Goal: Information Seeking & Learning: Find specific fact

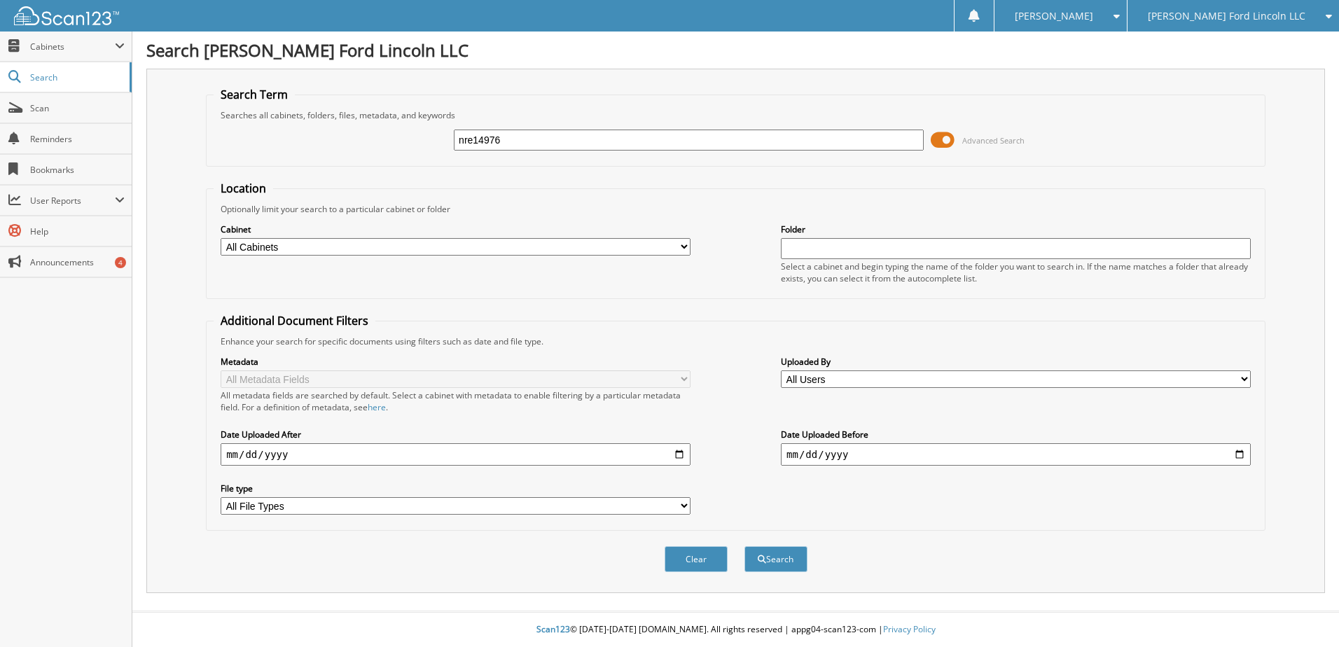
type input "nre14976"
click at [744, 546] on button "Search" at bounding box center [775, 559] width 63 height 26
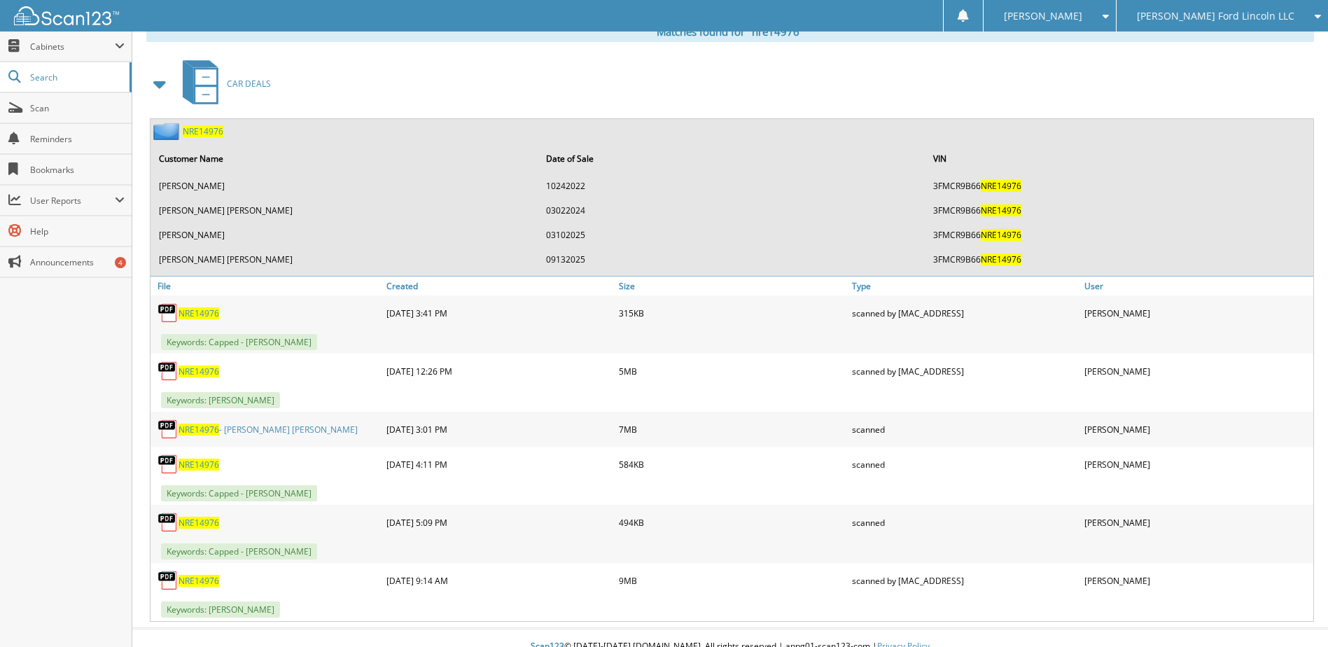
scroll to position [611, 0]
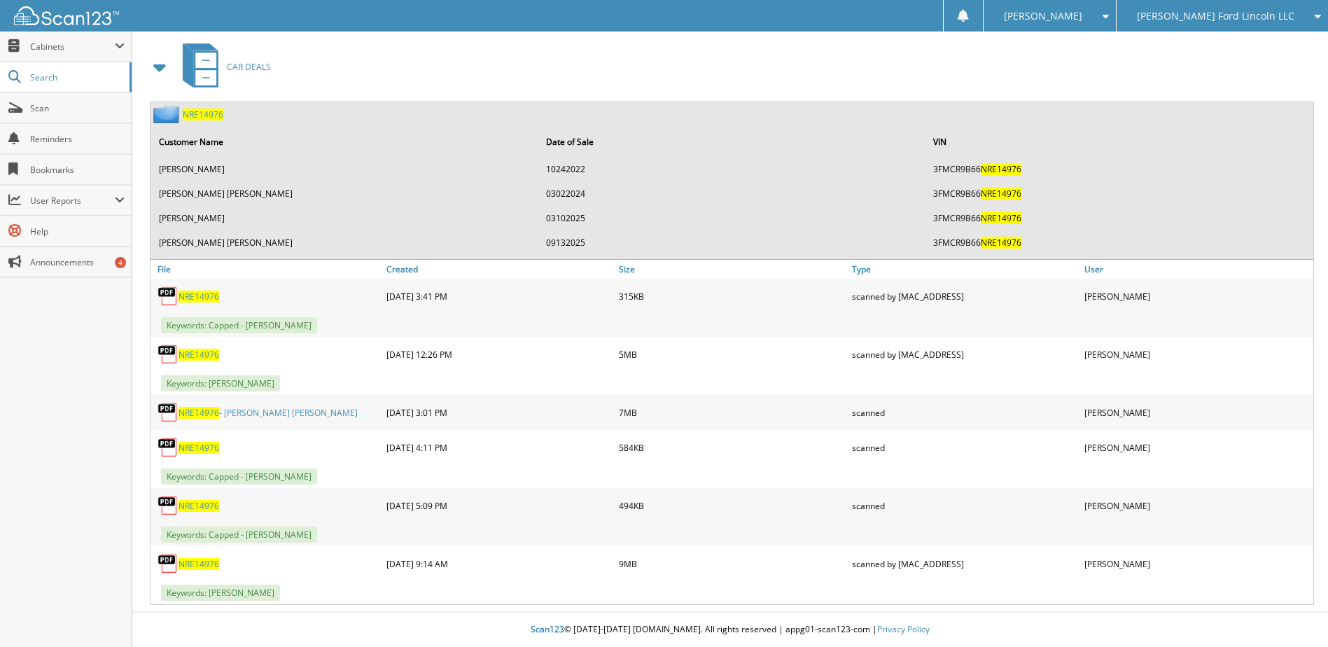
click at [201, 412] on span "NRE14976" at bounding box center [199, 413] width 41 height 12
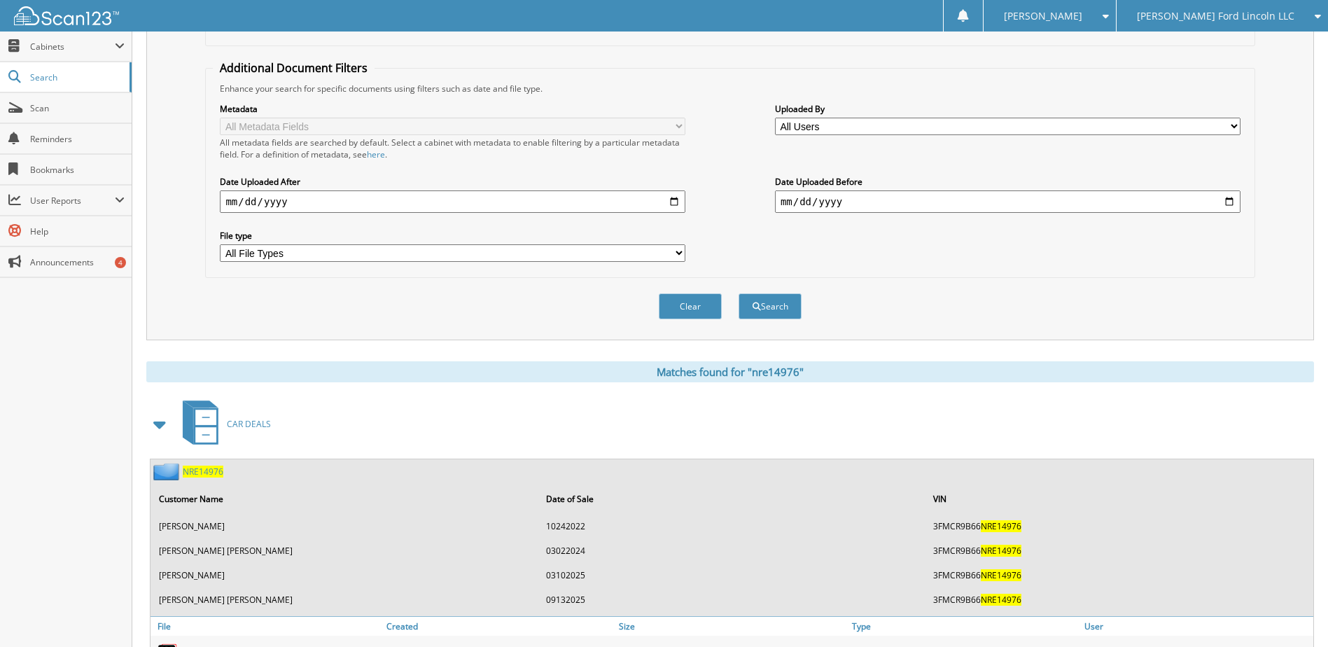
scroll to position [50, 0]
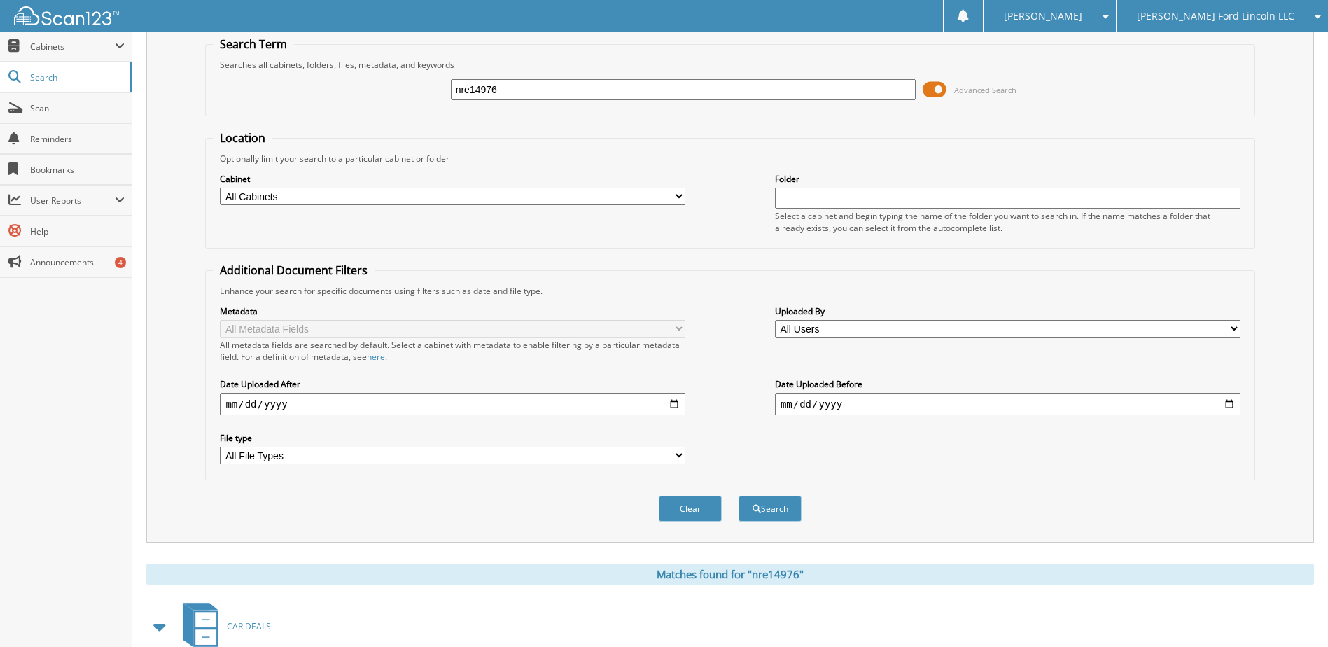
click at [468, 86] on input "nre14976" at bounding box center [684, 89] width 466 height 21
type input "ln119849"
click at [739, 496] on button "Search" at bounding box center [770, 509] width 63 height 26
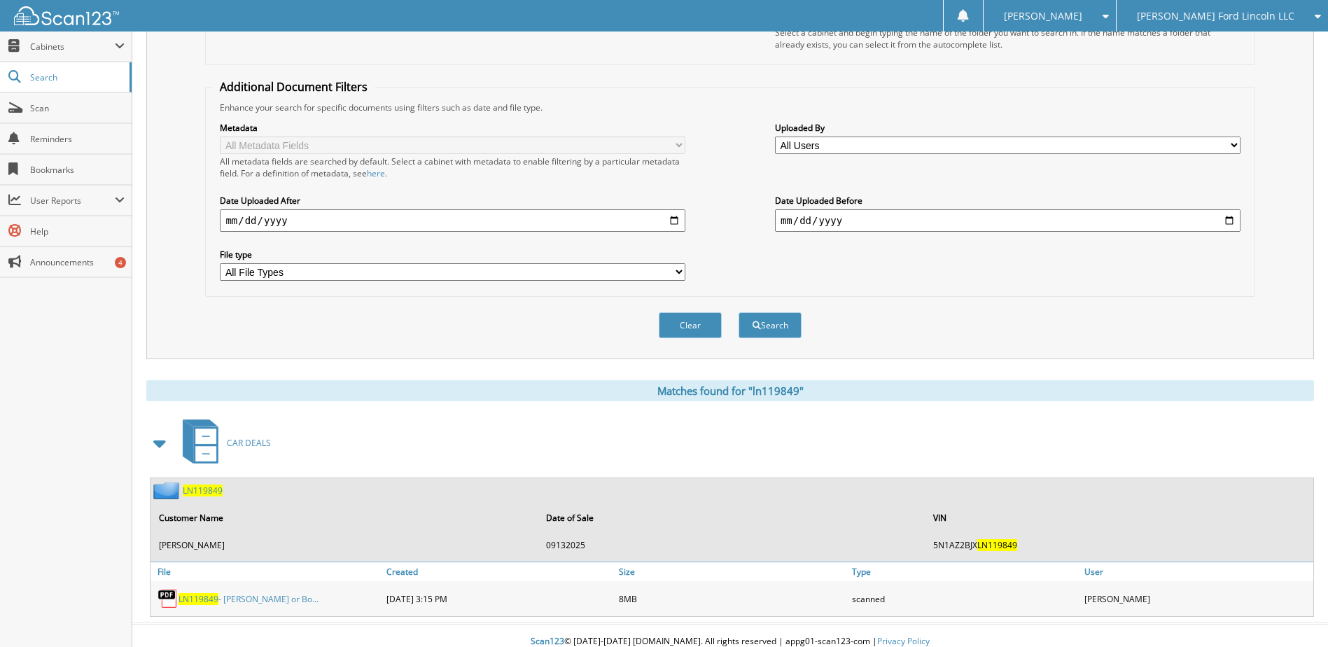
scroll to position [246, 0]
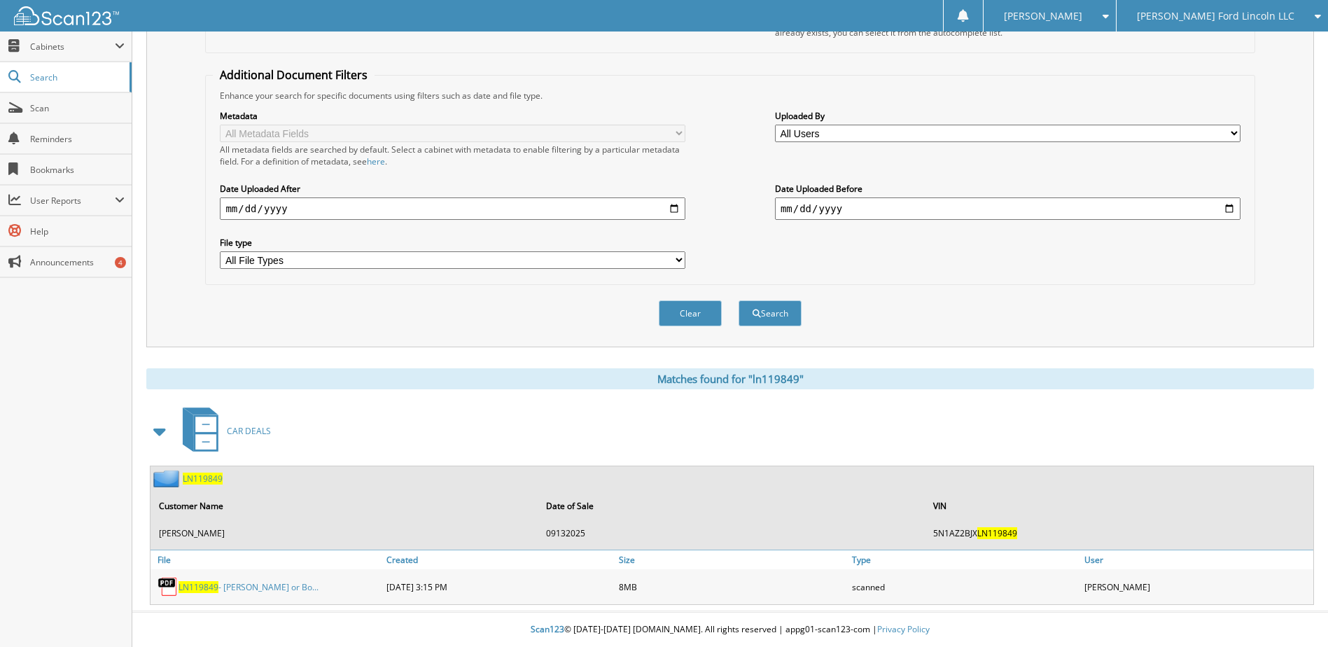
click at [189, 583] on span "LN119849" at bounding box center [199, 587] width 40 height 12
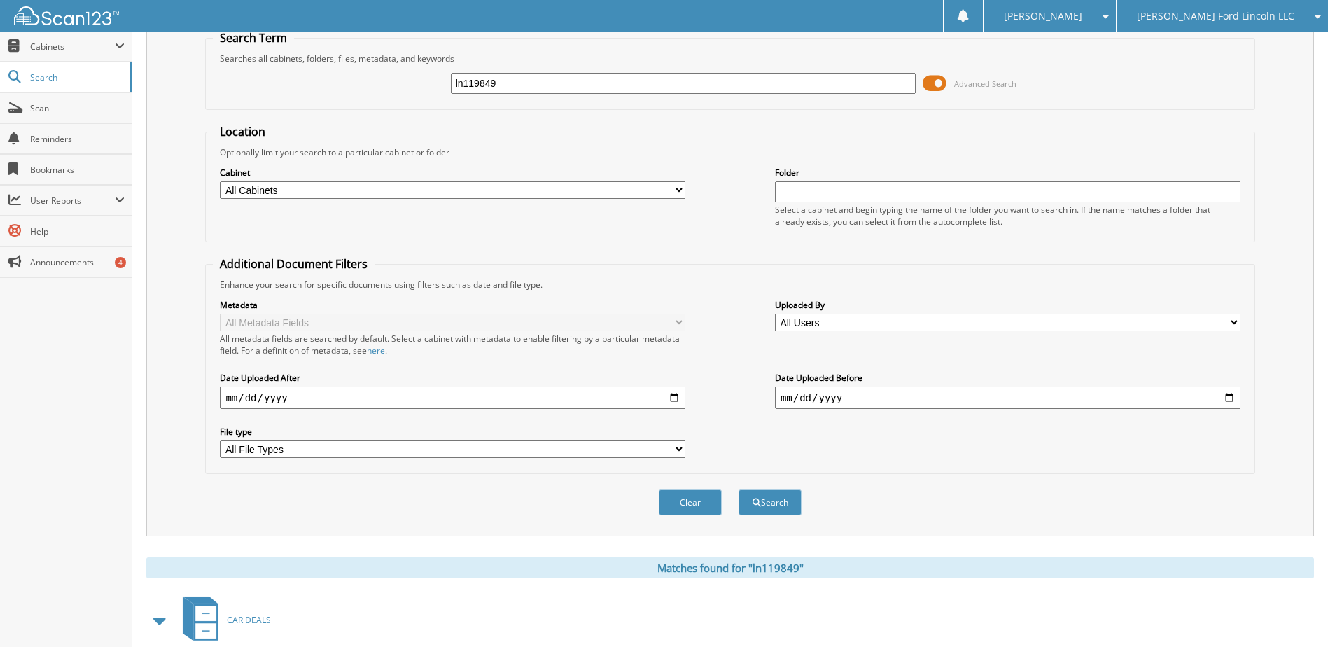
scroll to position [36, 0]
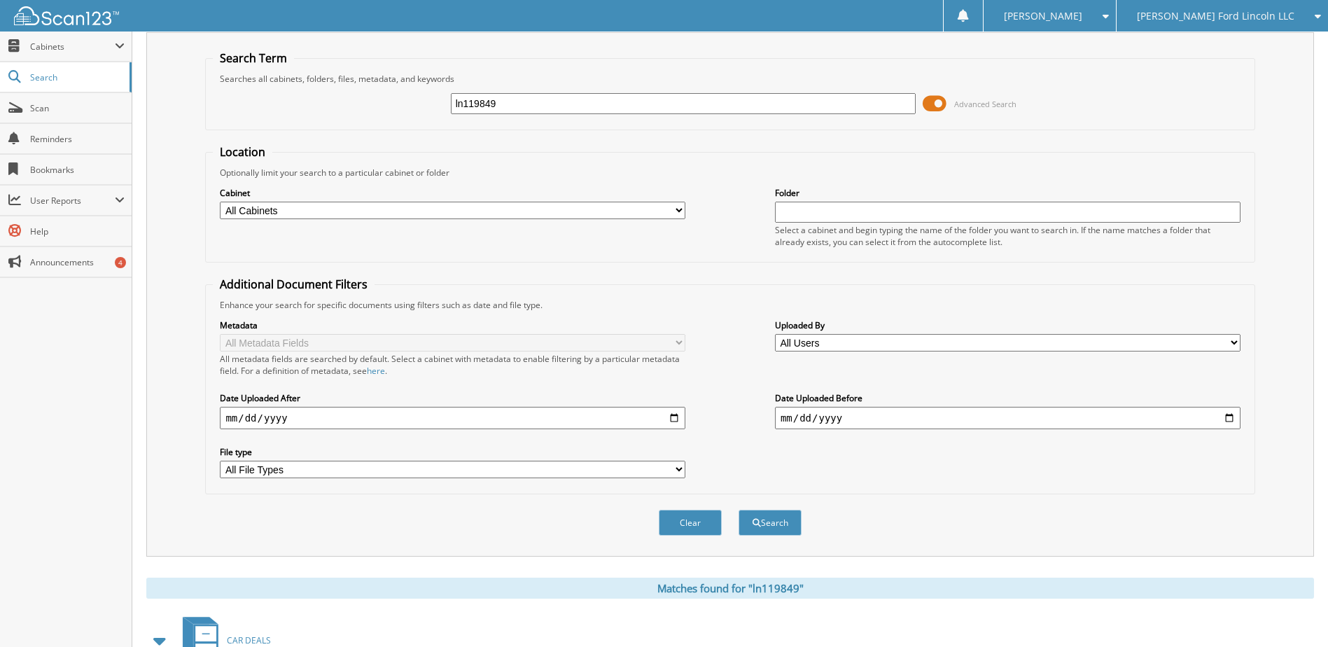
click at [489, 105] on input "ln119849" at bounding box center [684, 103] width 466 height 21
type input "pga96443"
click at [739, 510] on button "Search" at bounding box center [770, 523] width 63 height 26
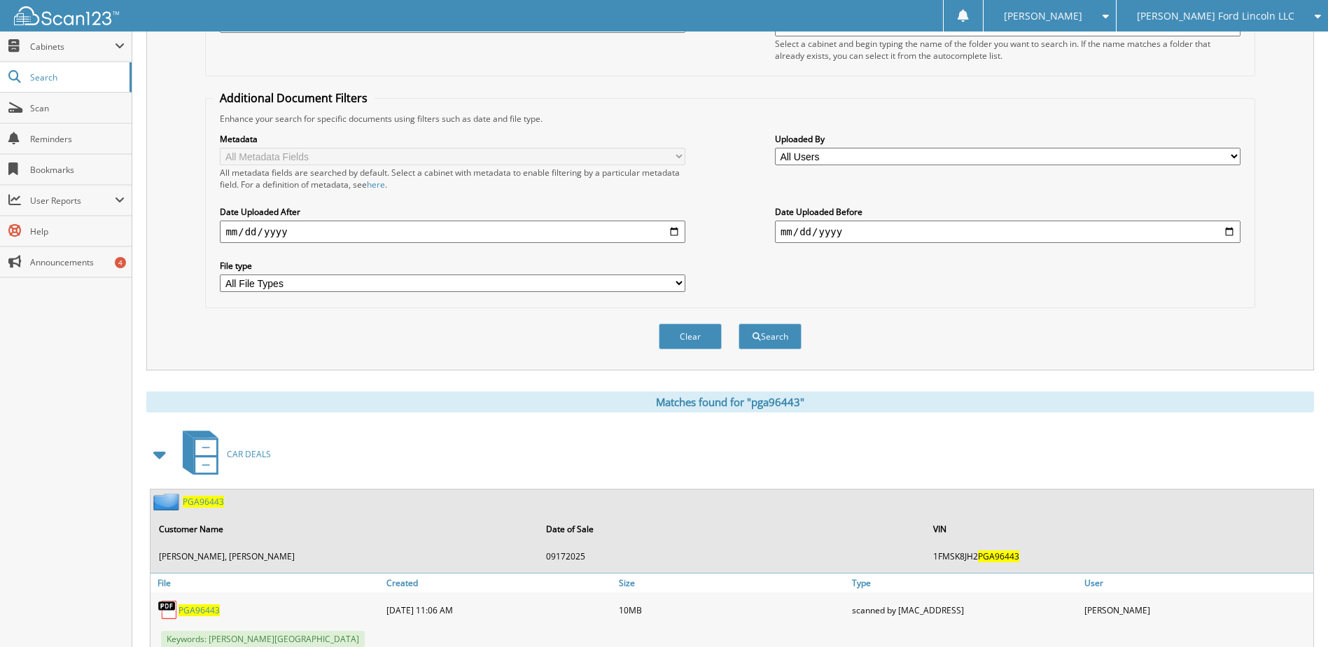
scroll to position [270, 0]
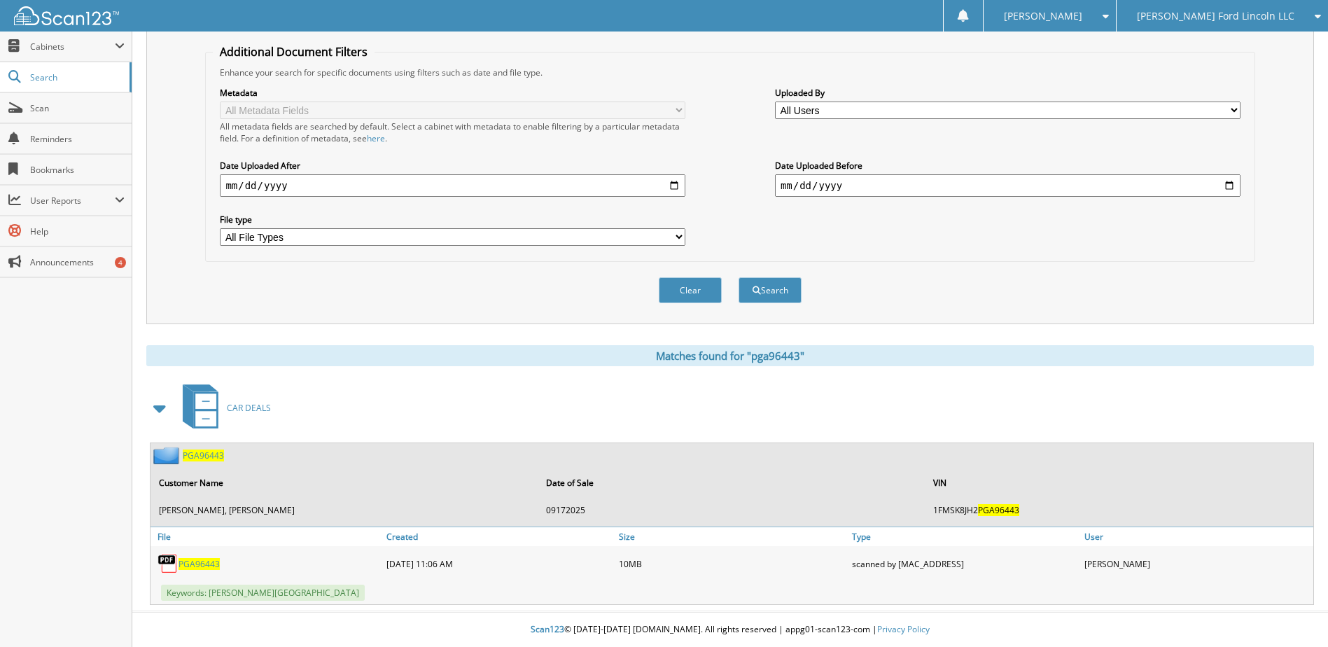
click at [197, 562] on span "PGA96443" at bounding box center [199, 564] width 41 height 12
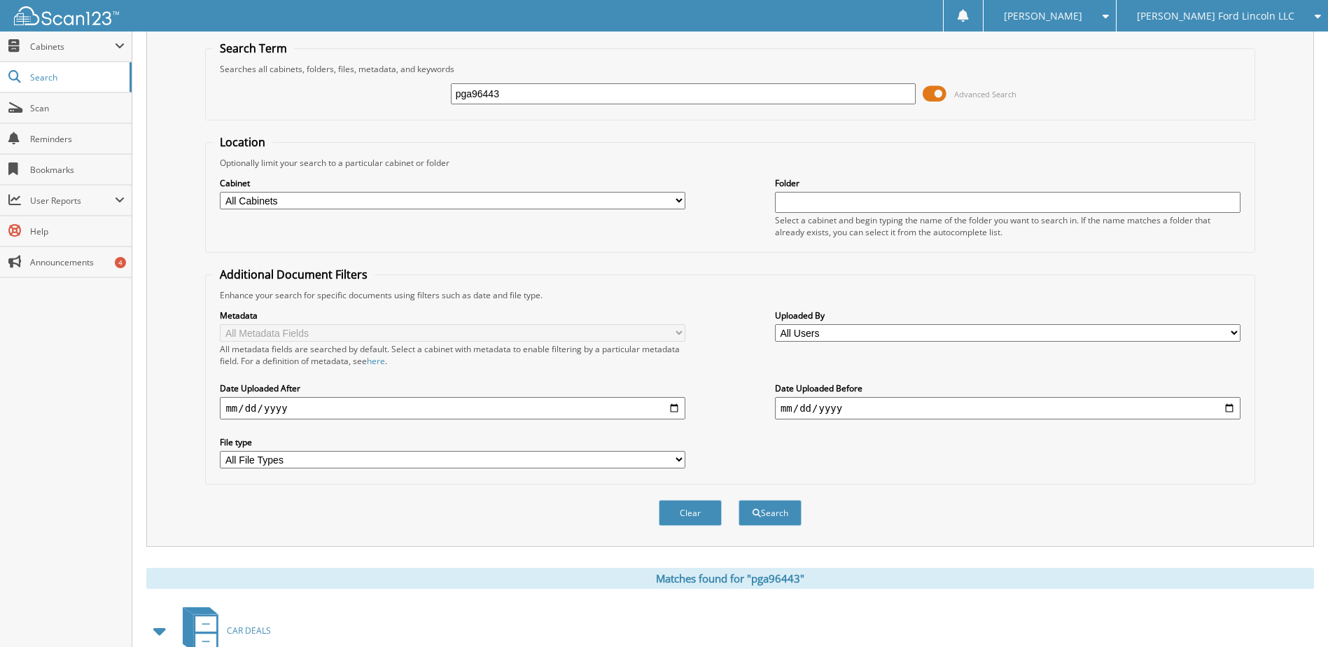
scroll to position [0, 0]
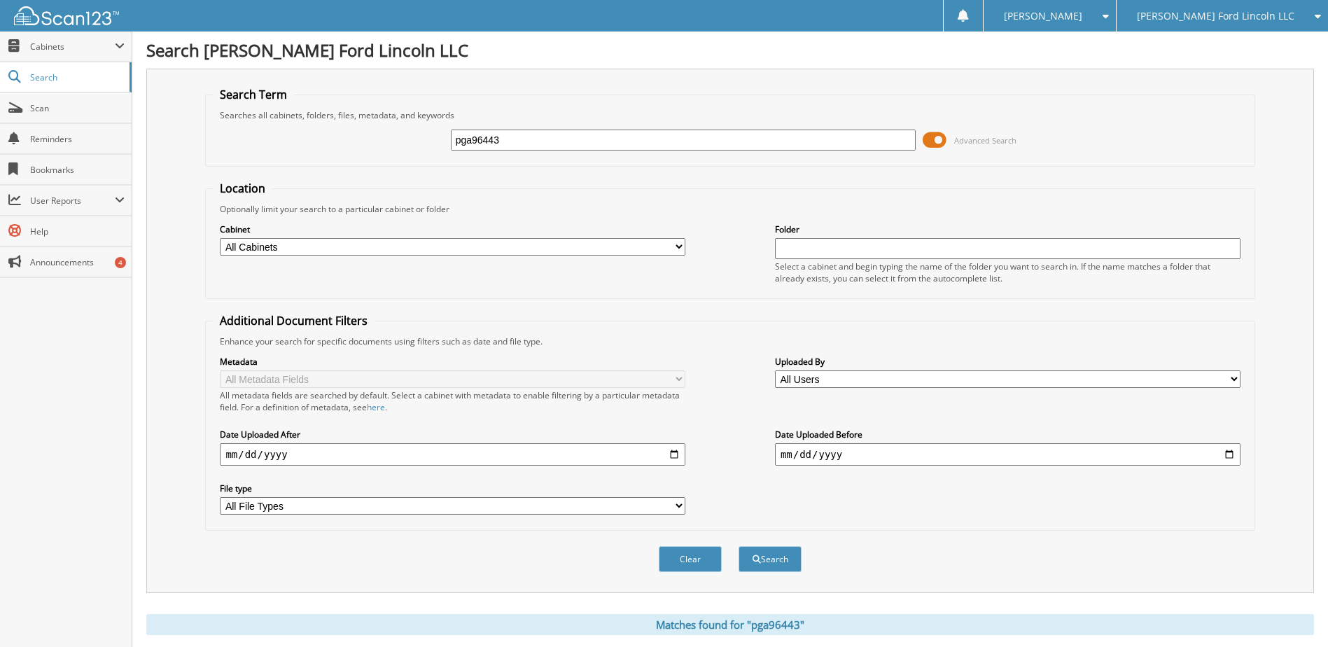
click at [499, 135] on input "pga96443" at bounding box center [684, 140] width 466 height 21
type input "pua32313"
click at [739, 546] on button "Search" at bounding box center [770, 559] width 63 height 26
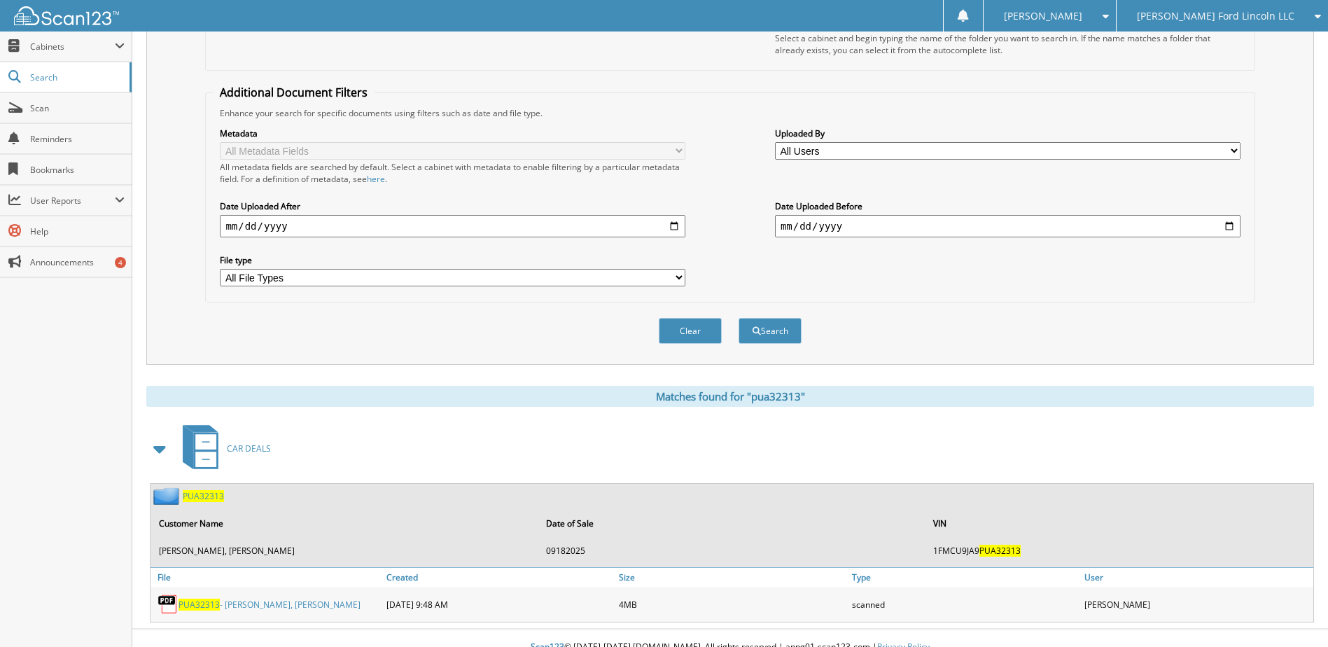
scroll to position [246, 0]
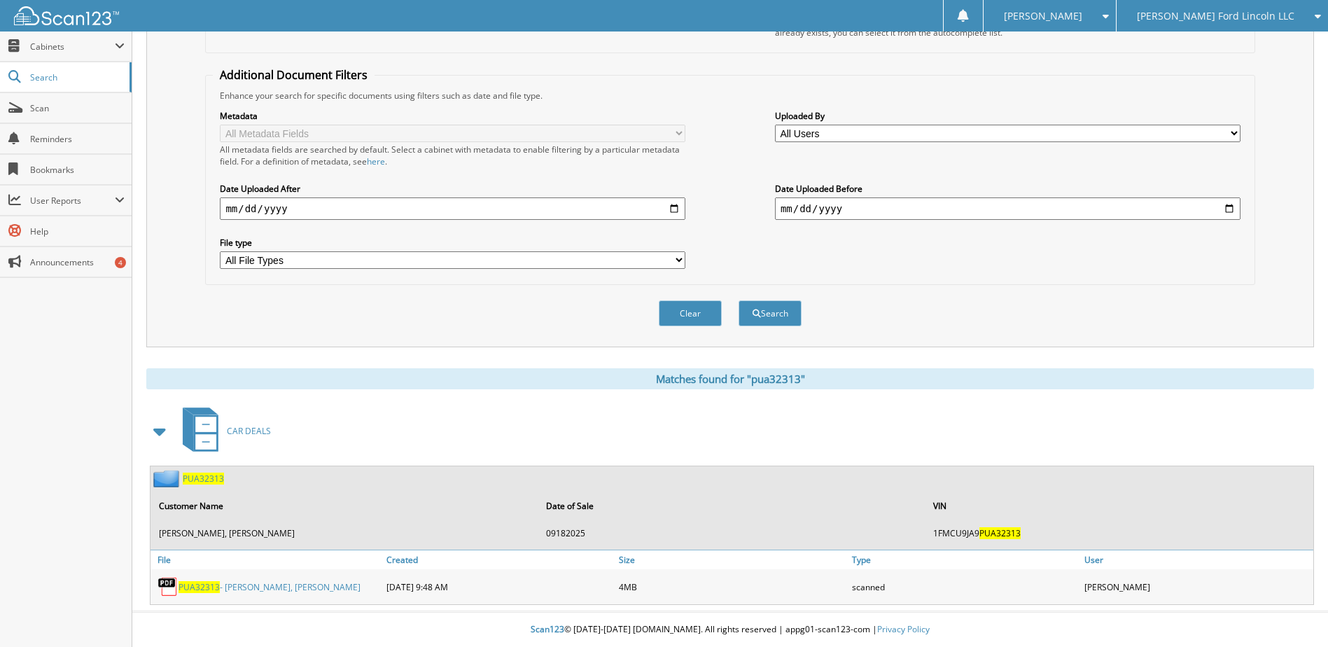
click at [208, 590] on span "PUA32313" at bounding box center [199, 587] width 41 height 12
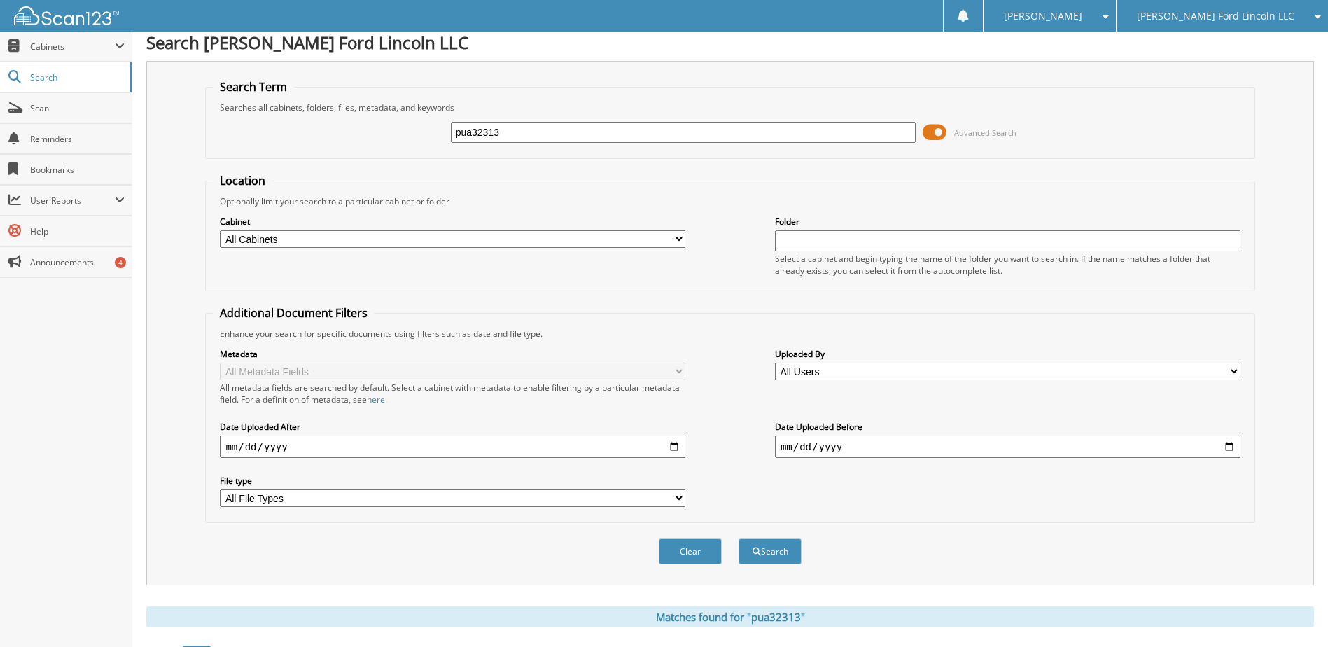
scroll to position [0, 0]
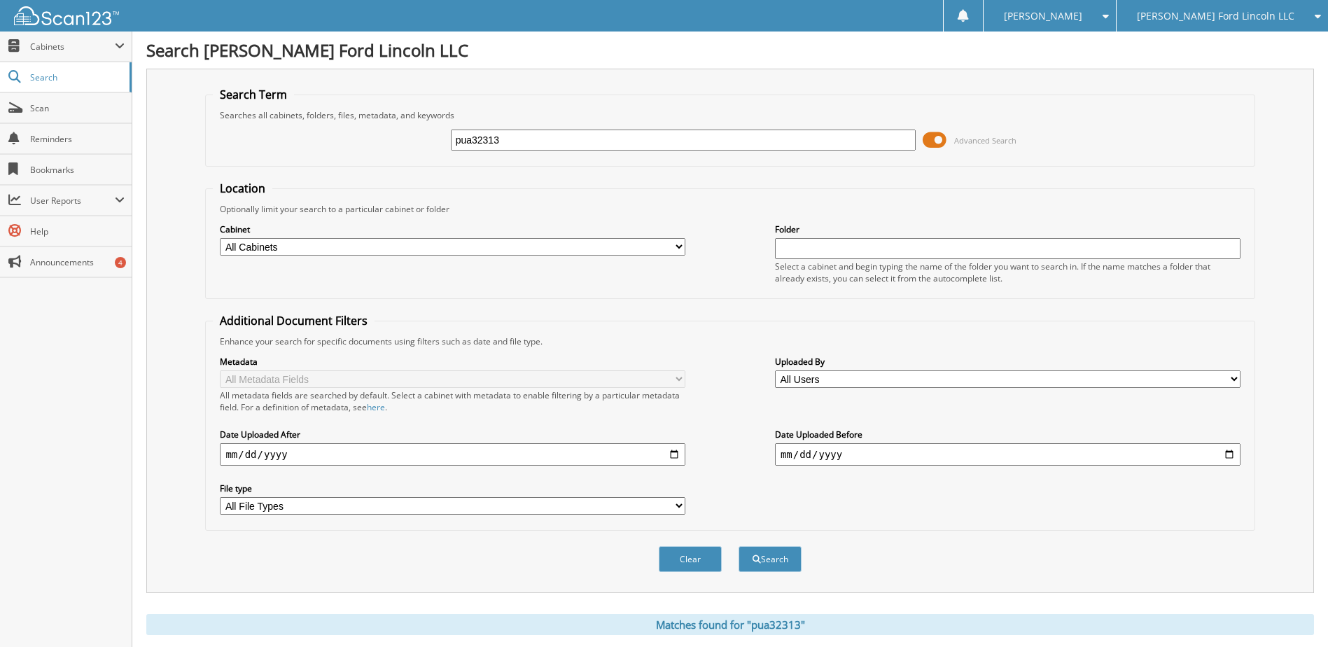
click at [487, 147] on input "pua32313" at bounding box center [684, 140] width 466 height 21
type input "mz222760"
click at [739, 546] on button "Search" at bounding box center [770, 559] width 63 height 26
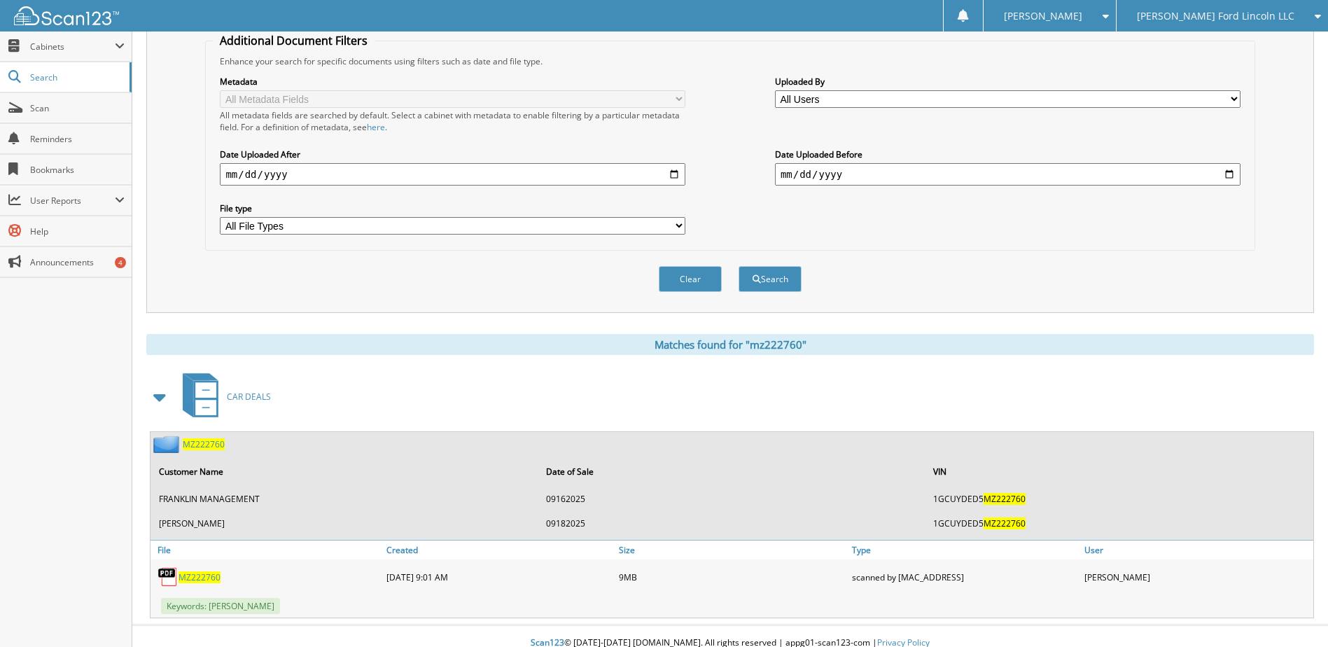
click at [202, 576] on span "MZ222760" at bounding box center [200, 577] width 42 height 12
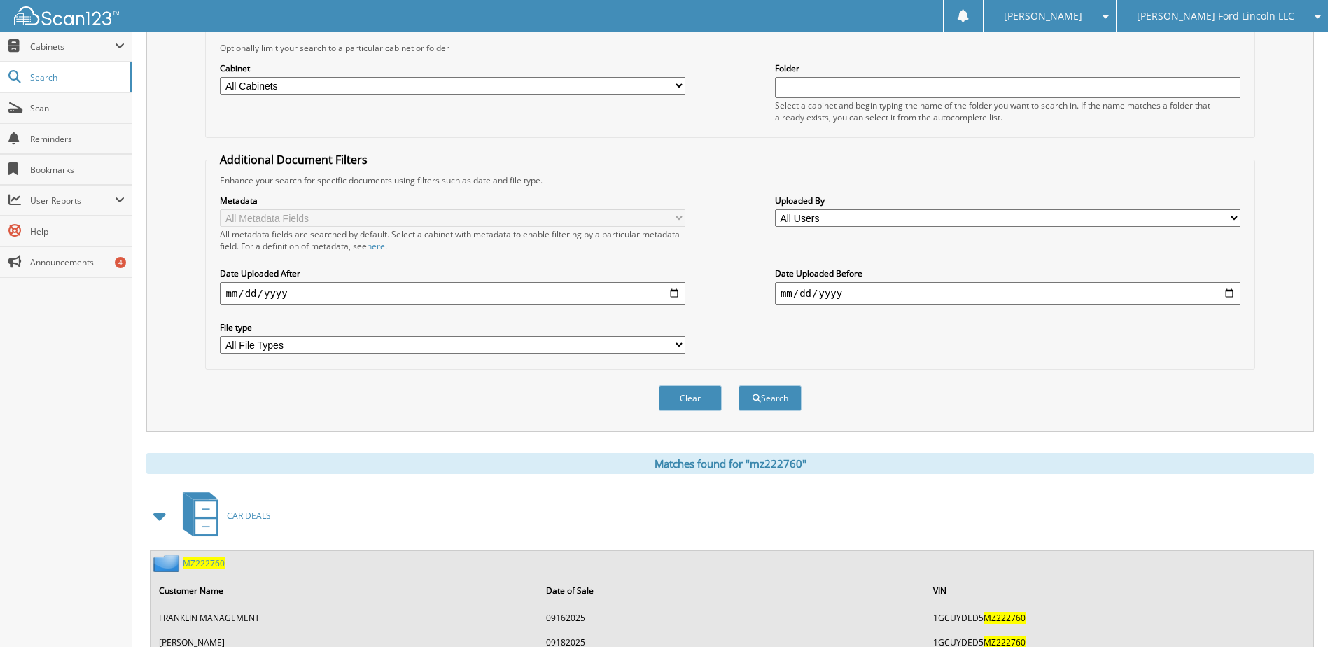
scroll to position [0, 0]
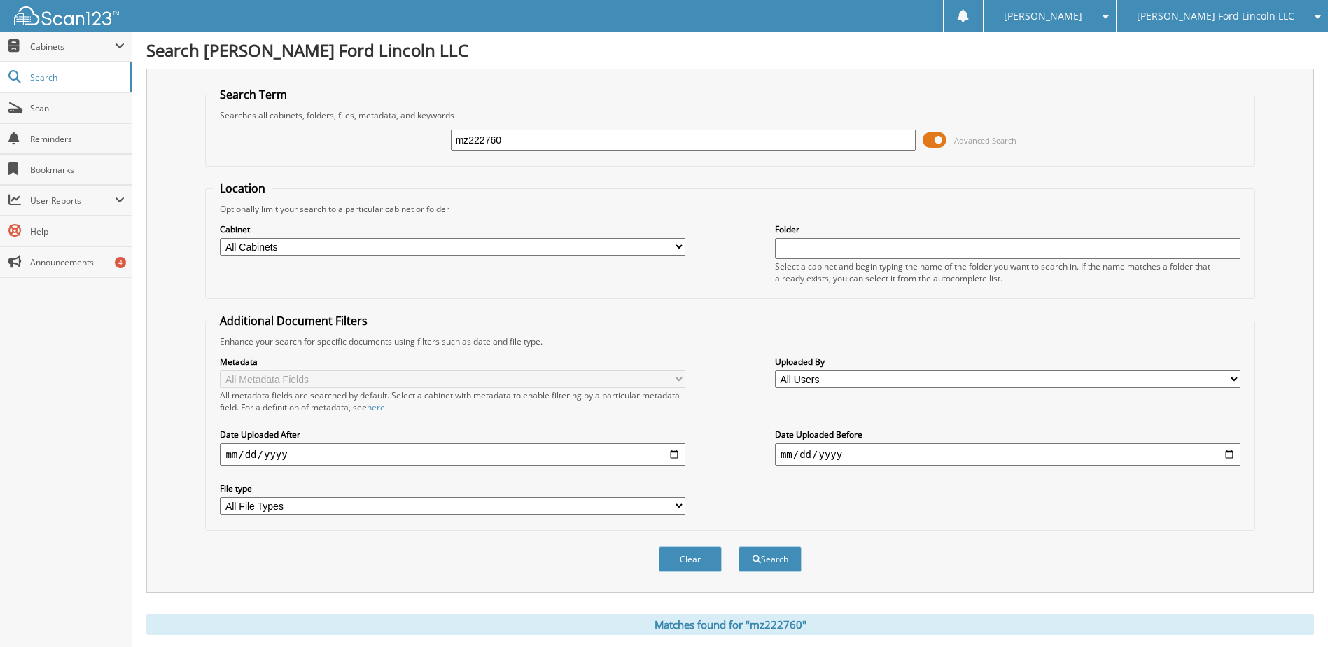
click at [474, 142] on input "mz222760" at bounding box center [684, 140] width 466 height 21
type input "gz103306"
click at [739, 546] on button "Search" at bounding box center [770, 559] width 63 height 26
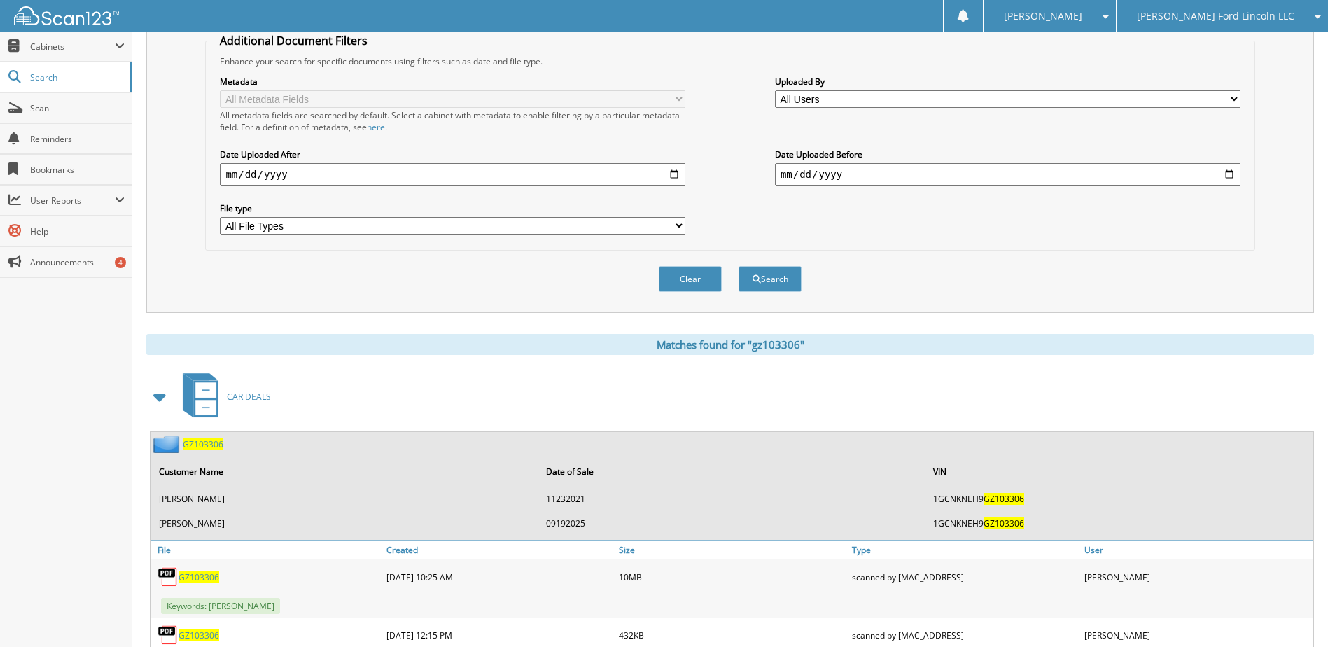
scroll to position [350, 0]
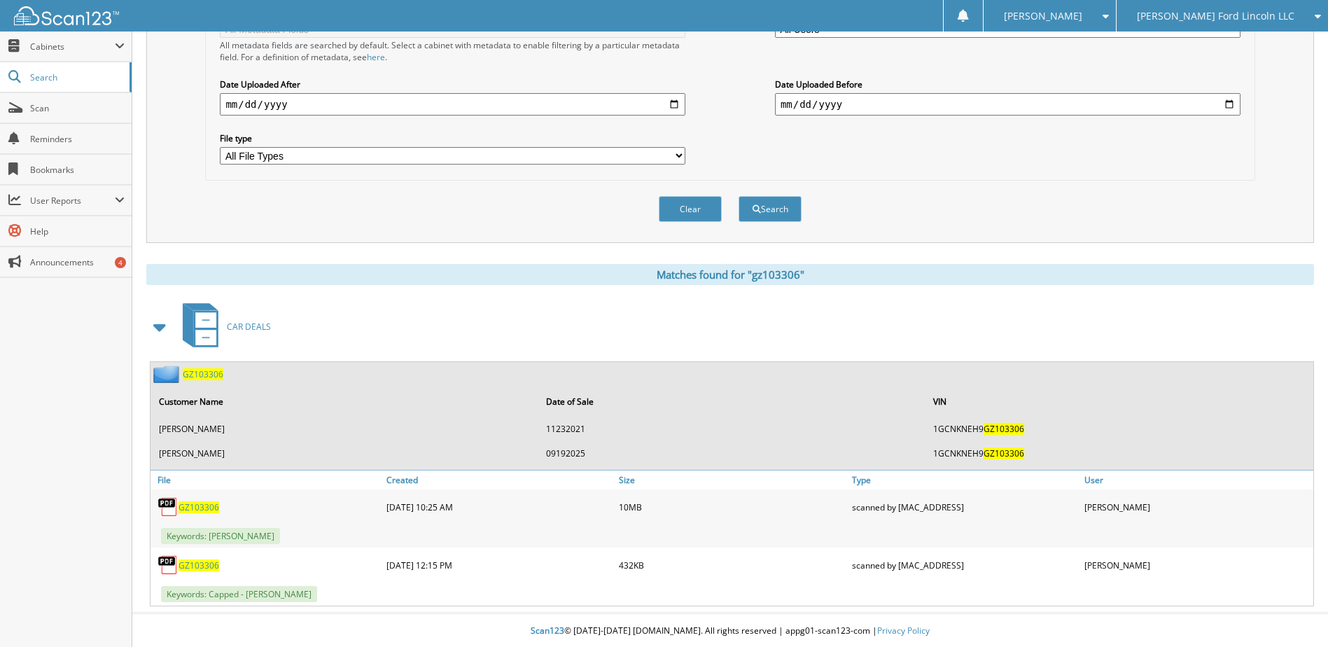
click at [199, 372] on span "GZ103306" at bounding box center [203, 374] width 41 height 12
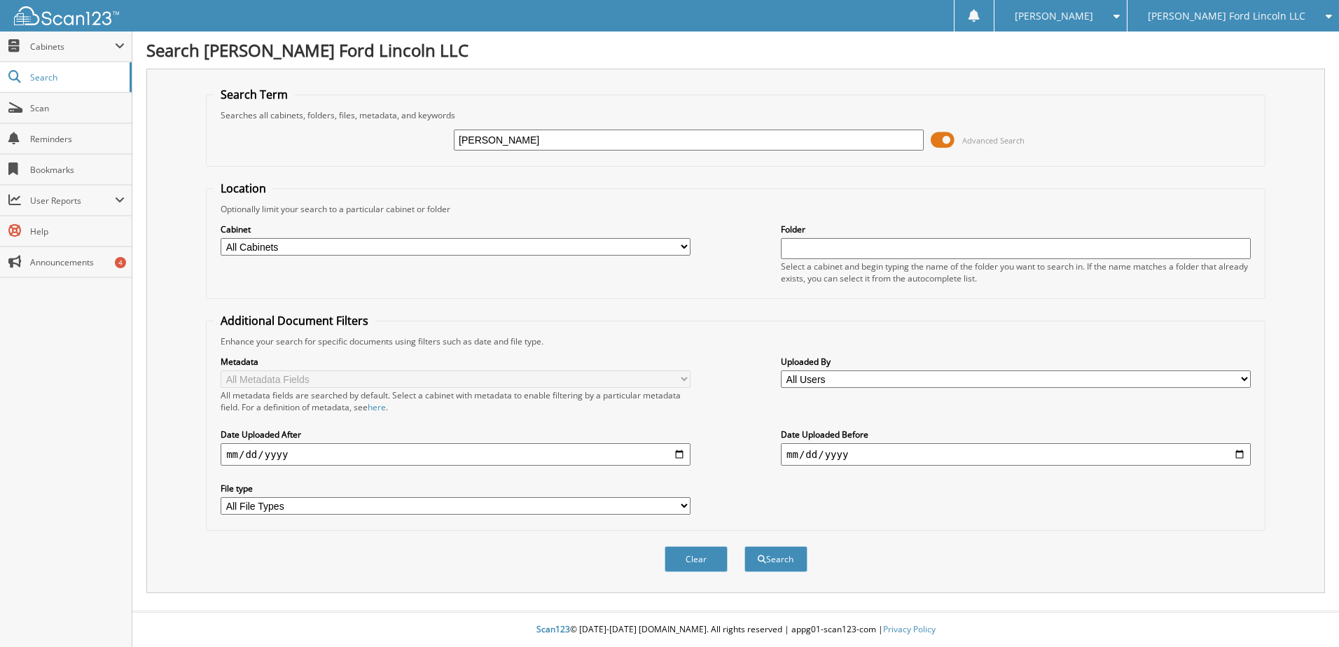
type input "[PERSON_NAME]"
click at [744, 546] on button "Search" at bounding box center [775, 559] width 63 height 26
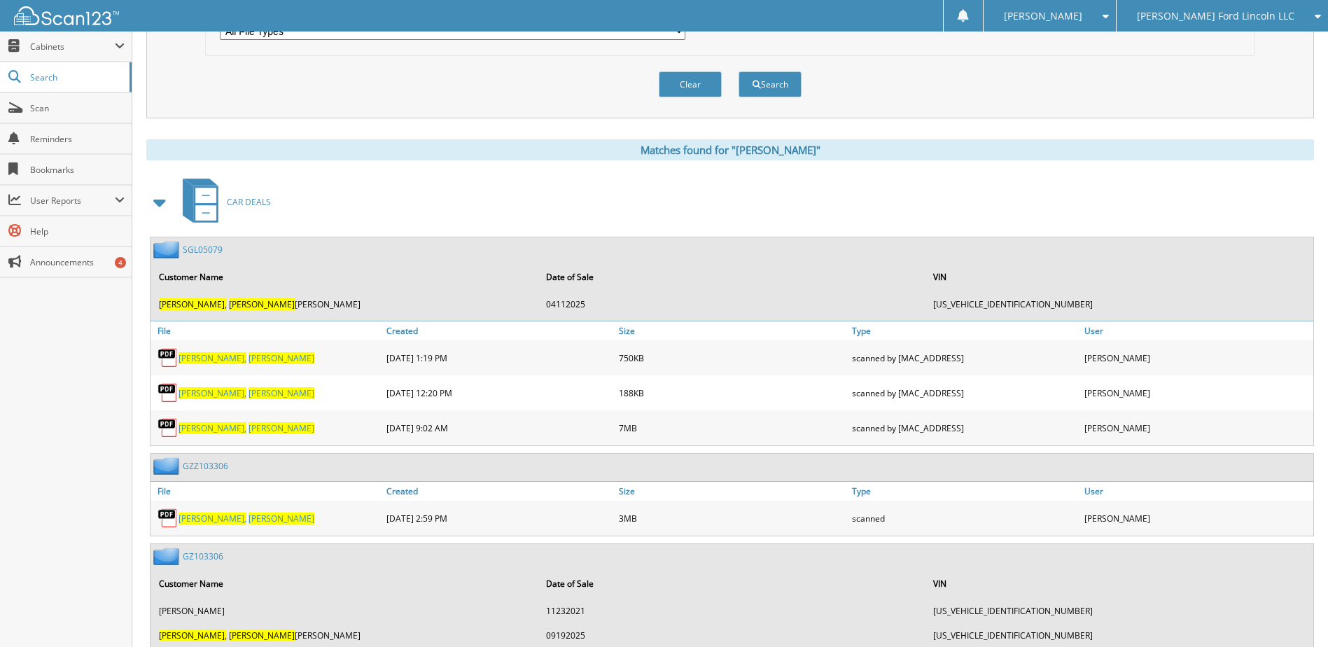
scroll to position [490, 0]
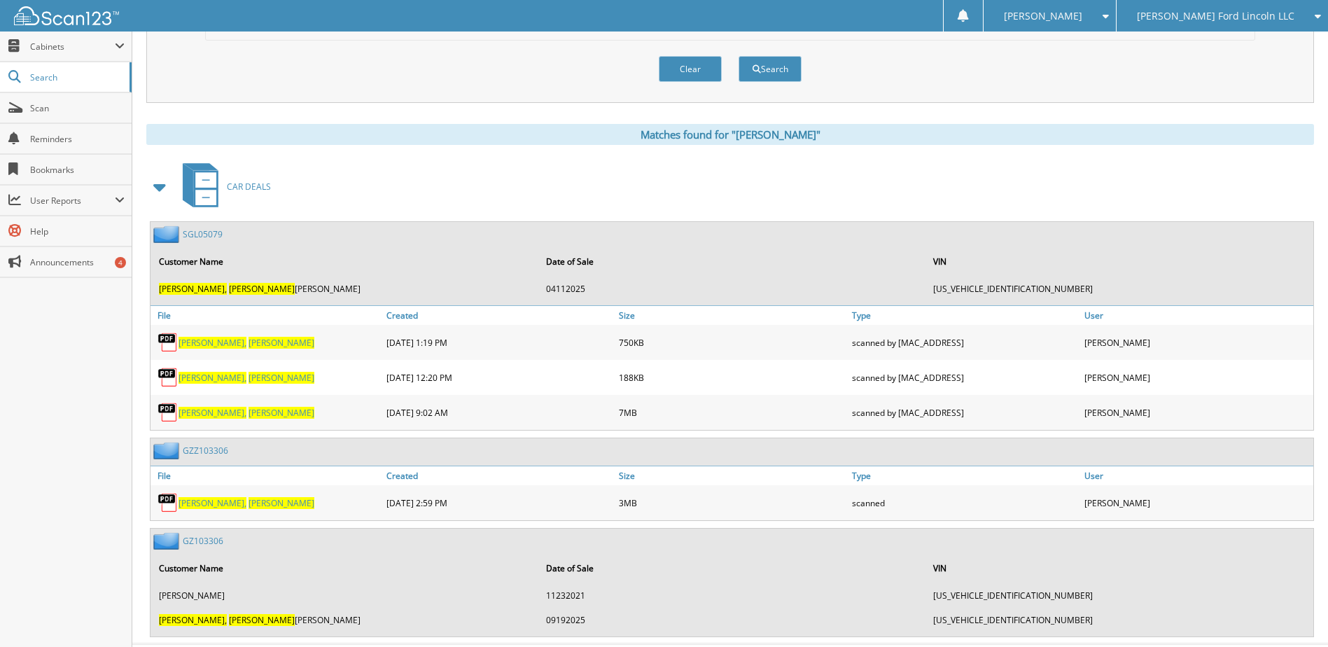
click at [204, 505] on span "[PERSON_NAME]," at bounding box center [213, 503] width 68 height 12
click at [193, 453] on link "GZZ103306" at bounding box center [206, 451] width 46 height 12
